Goal: Register for event/course

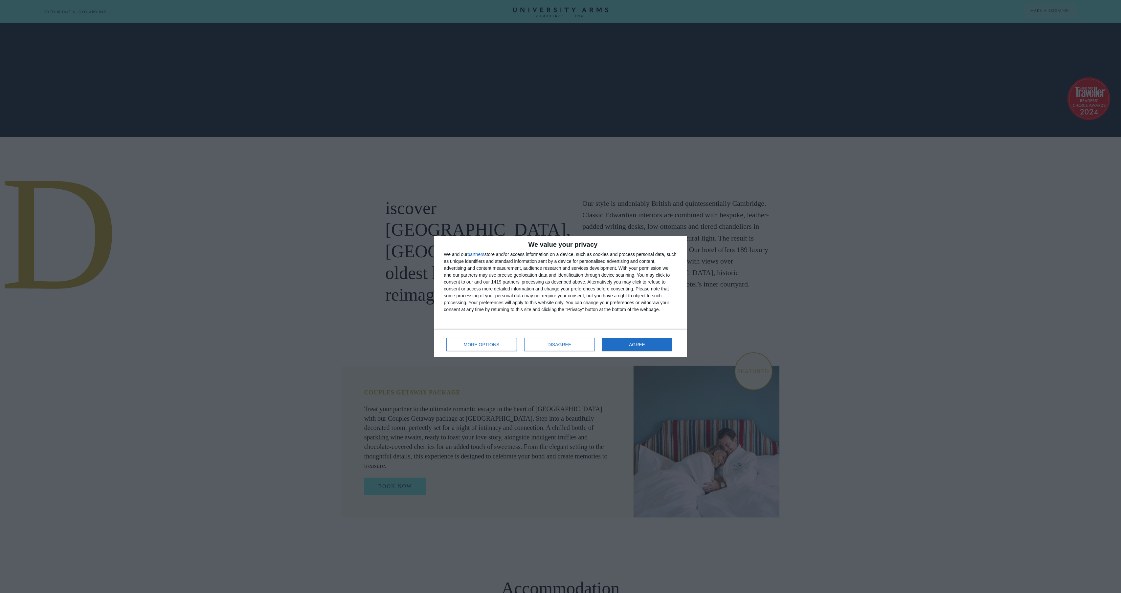
scroll to position [456, 0]
click at [649, 346] on button "AGREE" at bounding box center [637, 344] width 70 height 13
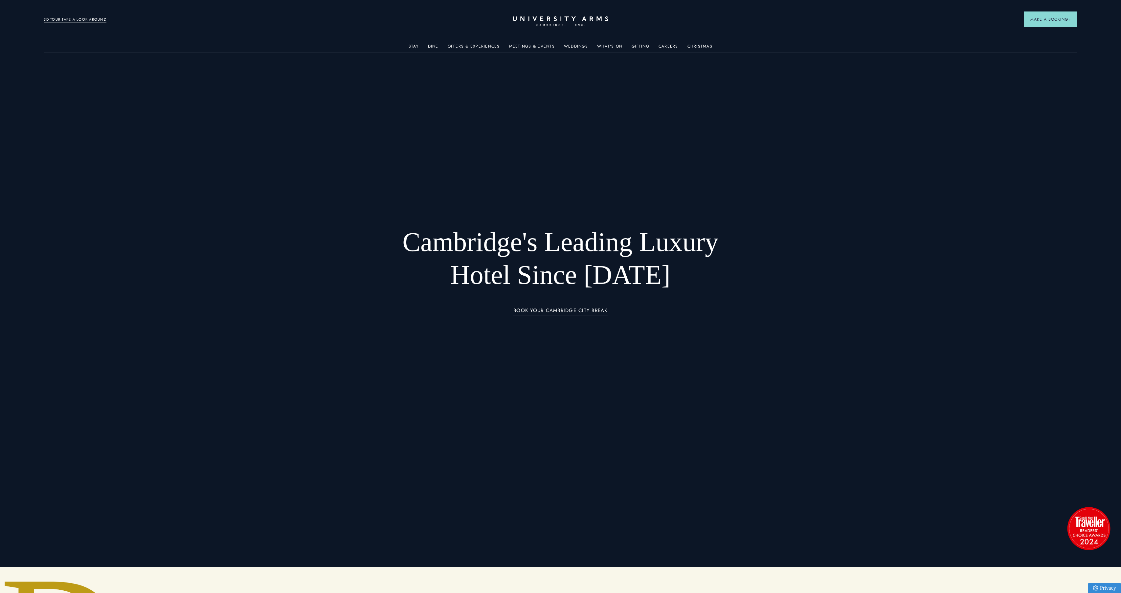
scroll to position [0, 0]
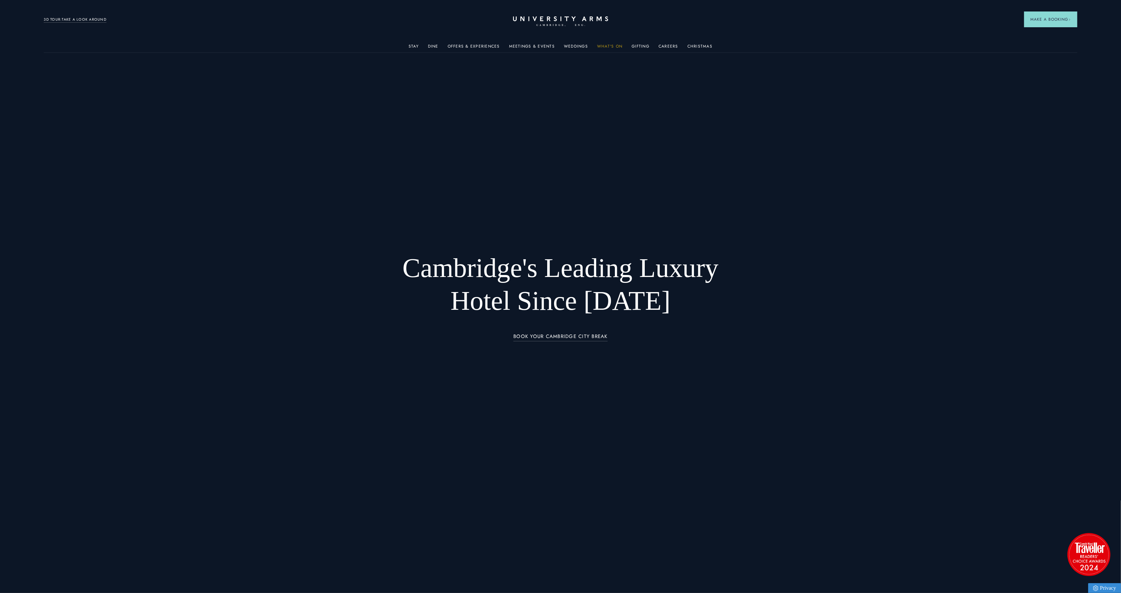
click at [606, 48] on link "What's On" at bounding box center [609, 48] width 25 height 9
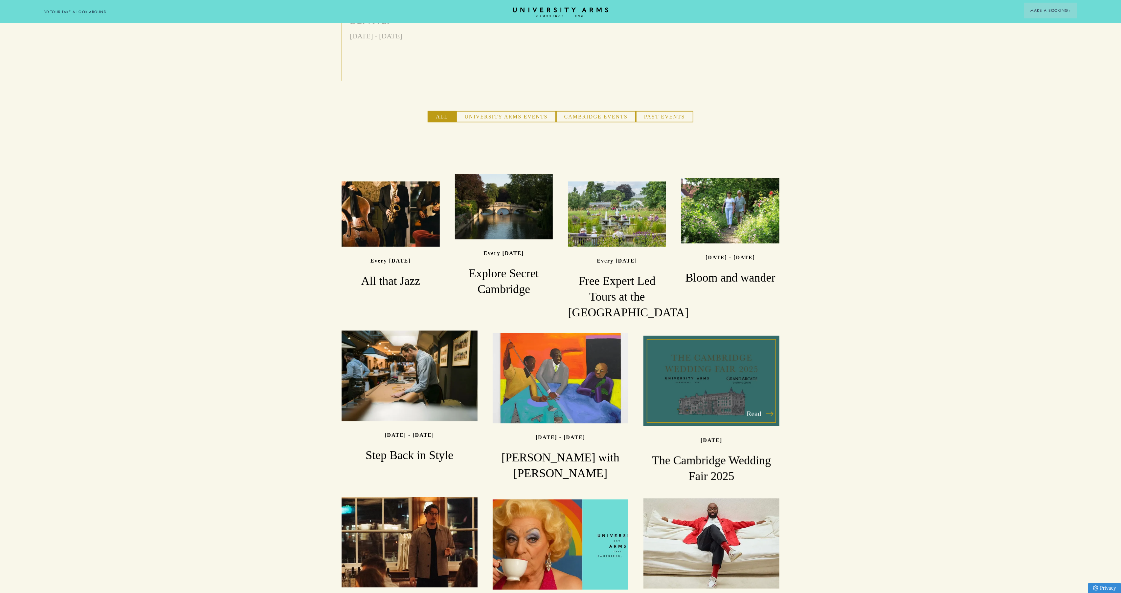
scroll to position [485, 0]
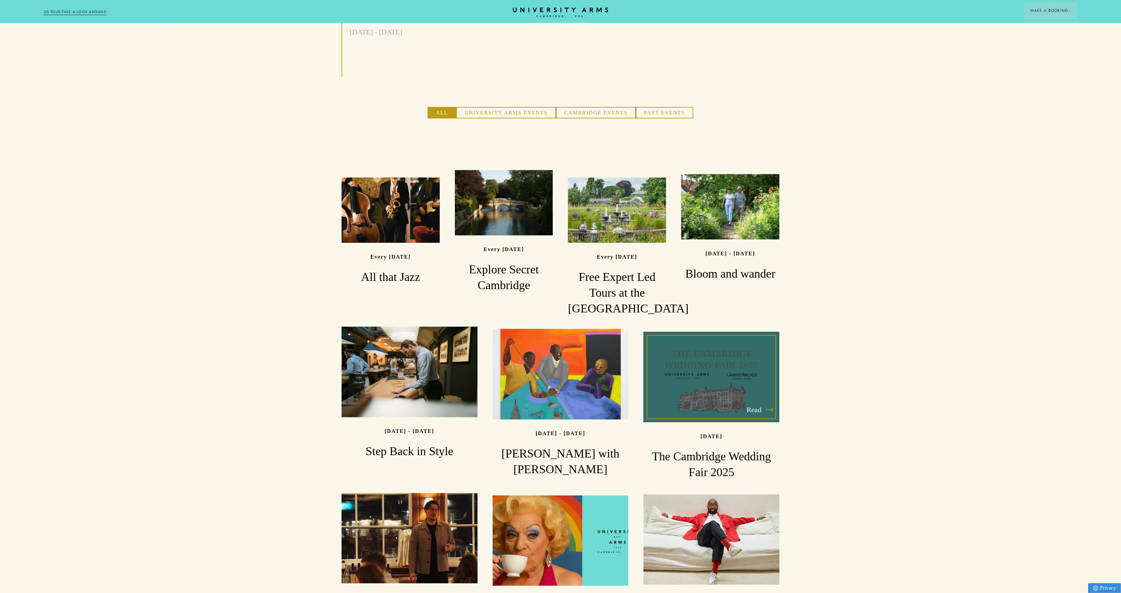
click at [709, 452] on h3 "The Cambridge Wedding Fair 2025" at bounding box center [711, 465] width 136 height 32
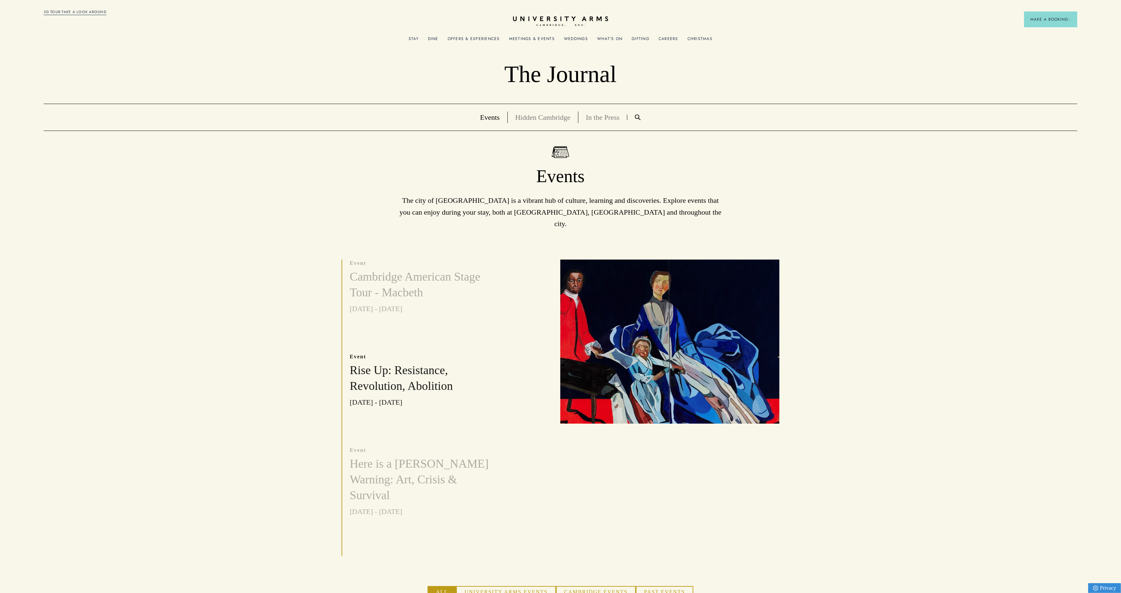
scroll to position [485, 0]
